Goal: Navigation & Orientation: Find specific page/section

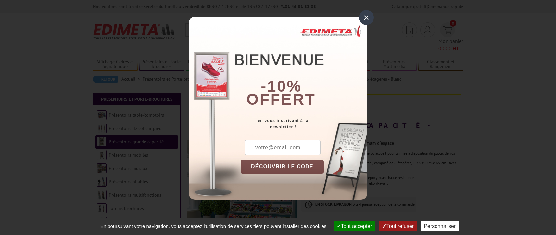
click at [370, 14] on div "×" at bounding box center [366, 17] width 15 height 15
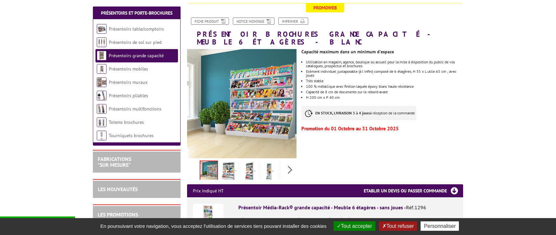
scroll to position [97, 0]
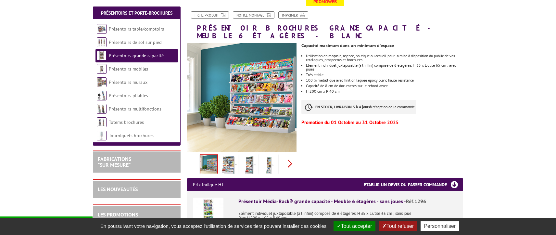
click at [289, 152] on div "Previous Next" at bounding box center [241, 163] width 109 height 23
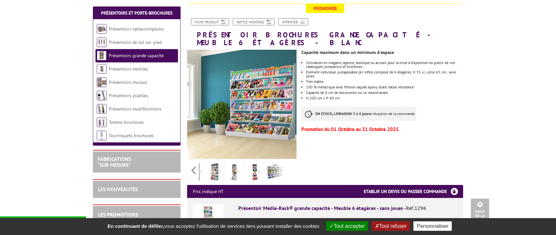
scroll to position [57, 0]
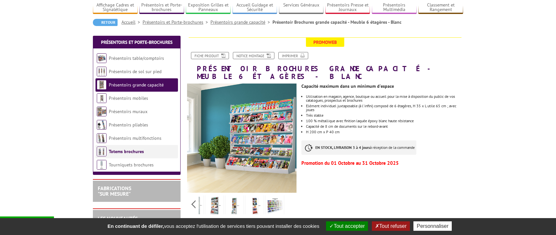
click at [136, 148] on link "Totems brochures" at bounding box center [126, 151] width 35 height 6
